Goal: Information Seeking & Learning: Learn about a topic

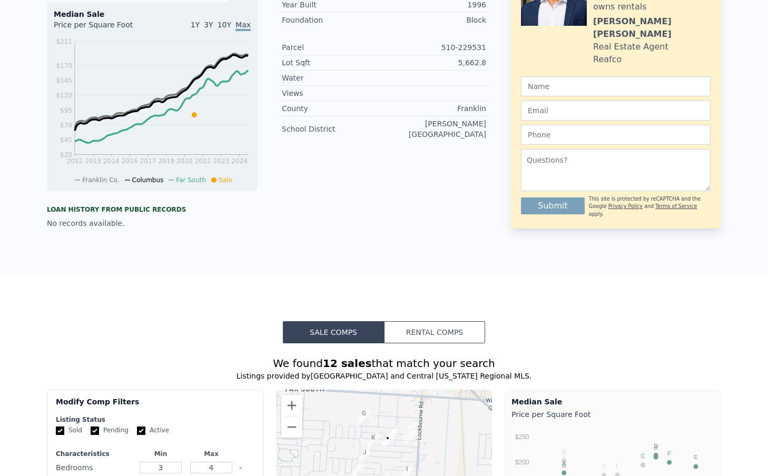
scroll to position [4, 0]
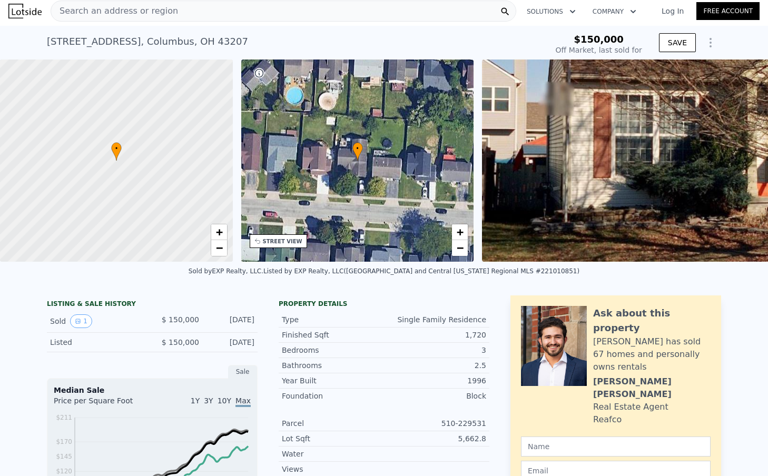
click at [223, 4] on div "Search an address or region" at bounding box center [284, 11] width 466 height 21
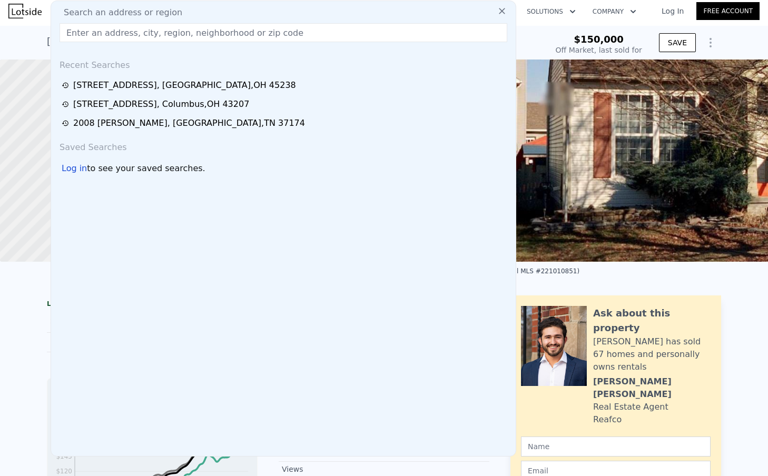
click at [218, 7] on div "Search an address or region" at bounding box center [283, 12] width 456 height 13
click at [204, 35] on input "text" at bounding box center [284, 32] width 448 height 19
paste input "[STREET_ADDRESS][PERSON_NAME]"
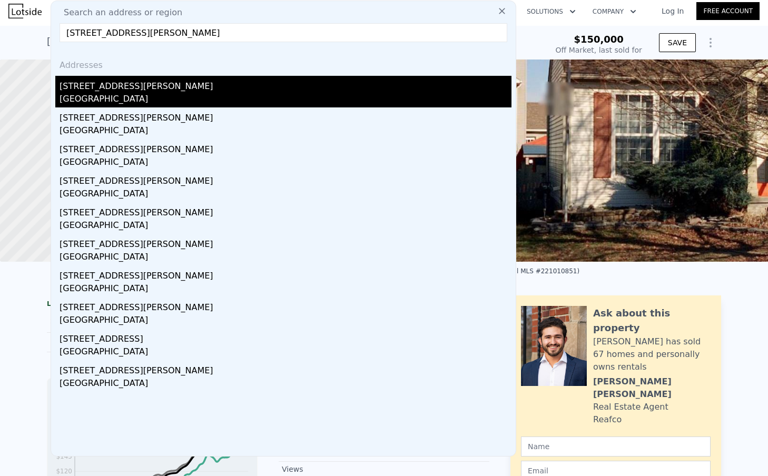
type input "[STREET_ADDRESS][PERSON_NAME]"
click at [150, 90] on div "[STREET_ADDRESS][PERSON_NAME]" at bounding box center [286, 84] width 452 height 17
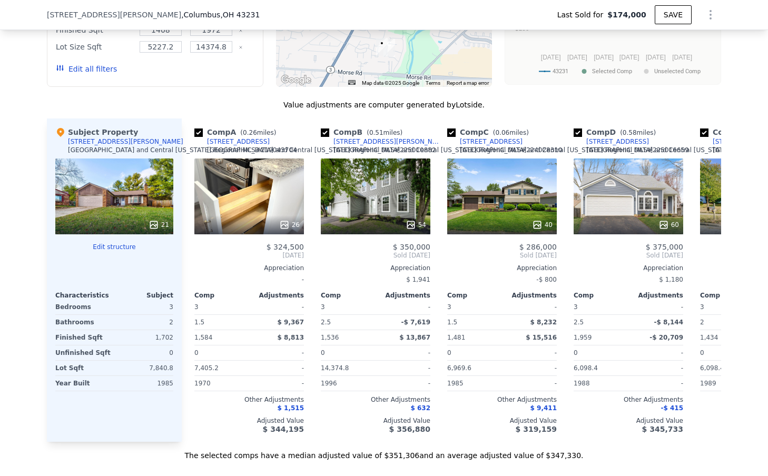
scroll to position [974, 0]
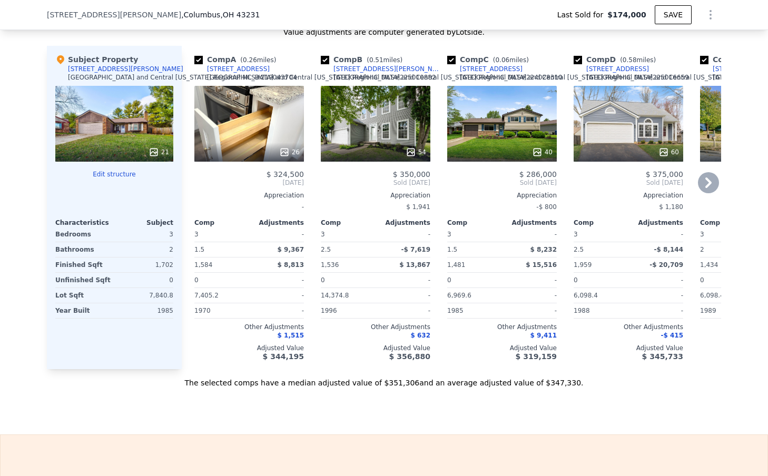
click at [331, 340] on div "$ 632" at bounding box center [376, 335] width 110 height 8
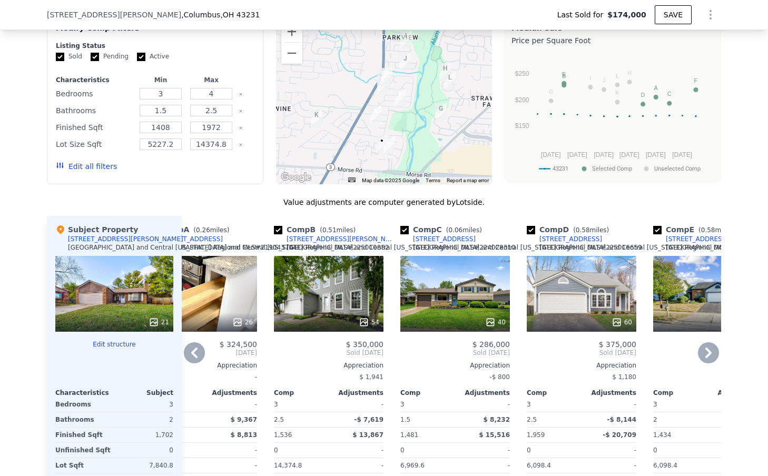
scroll to position [802, 0]
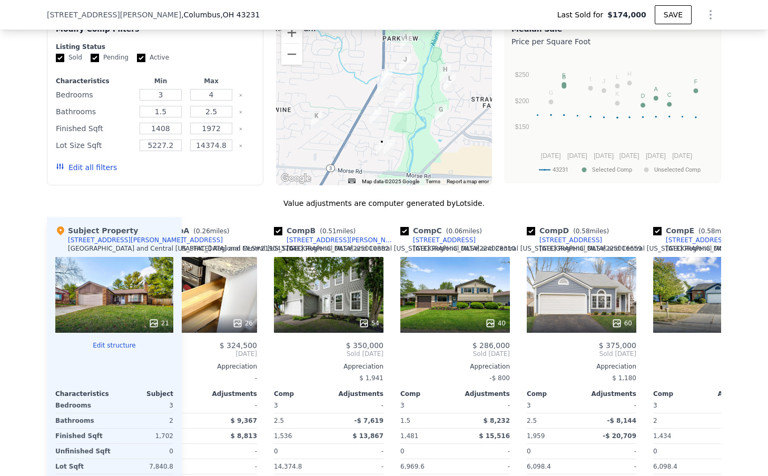
click at [397, 152] on div at bounding box center [384, 101] width 217 height 169
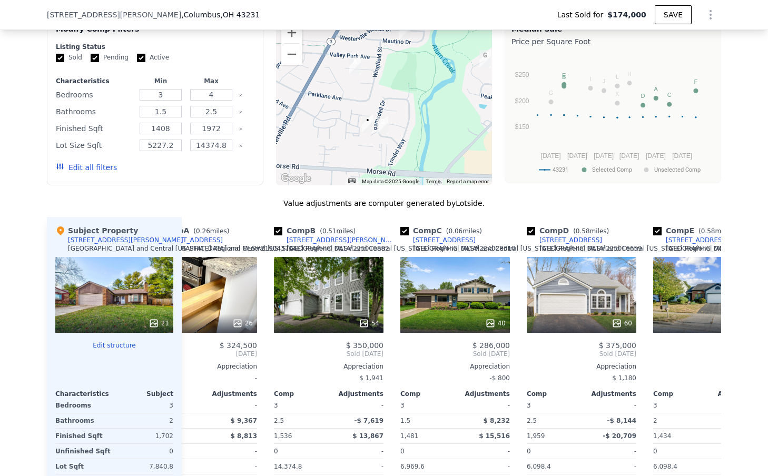
drag, startPoint x: 407, startPoint y: 145, endPoint x: 410, endPoint y: 103, distance: 41.7
click at [410, 103] on div at bounding box center [384, 101] width 217 height 169
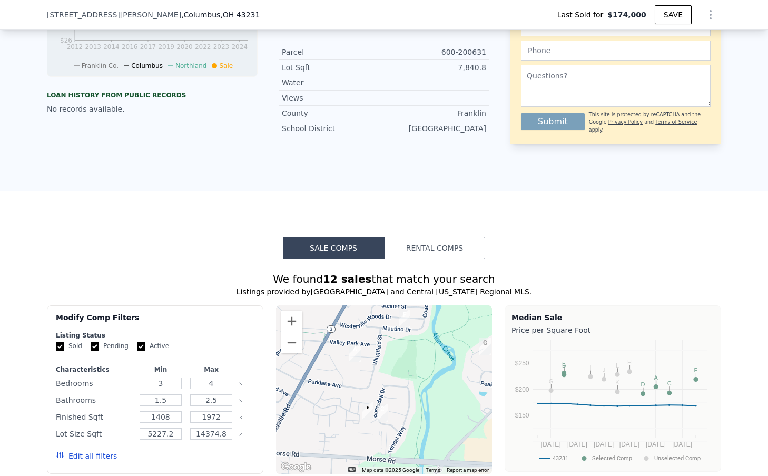
scroll to position [0, 0]
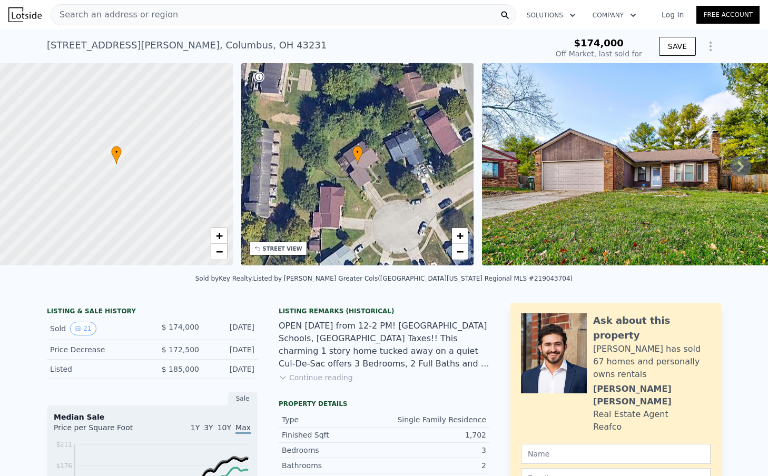
click at [136, 53] on div "[STREET_ADDRESS][PERSON_NAME] Sold [DATE] for $174k" at bounding box center [295, 49] width 496 height 30
click at [144, 49] on div "[STREET_ADDRESS][PERSON_NAME]" at bounding box center [187, 45] width 280 height 15
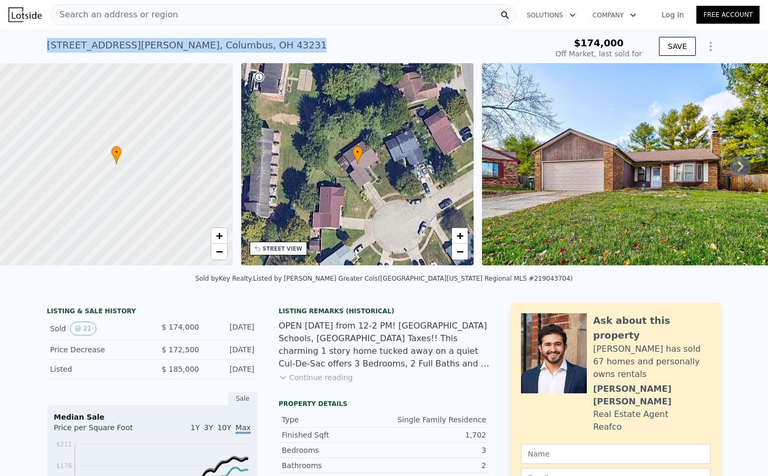
click at [144, 49] on div "[STREET_ADDRESS][PERSON_NAME]" at bounding box center [187, 45] width 280 height 15
copy div "[STREET_ADDRESS][PERSON_NAME] Sold [DATE] for $174k"
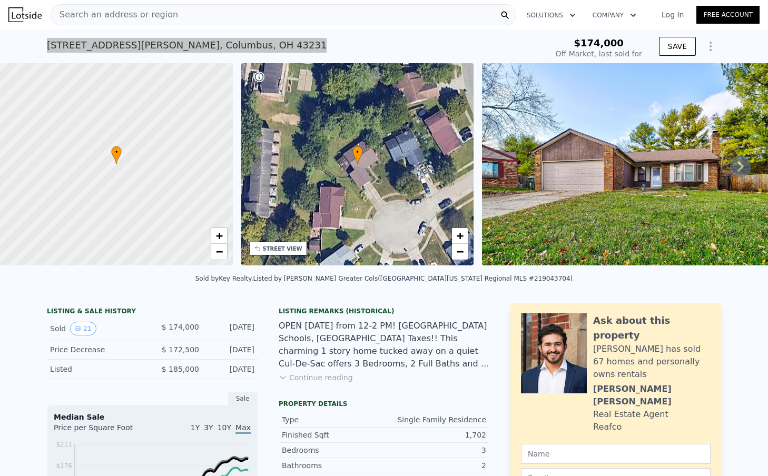
type input "$ 347,000"
type input "$ 141,964"
